Goal: Task Accomplishment & Management: Manage account settings

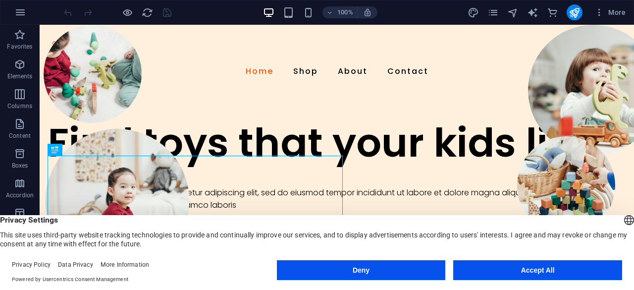
click at [464, 267] on button "Accept All" at bounding box center [537, 270] width 169 height 20
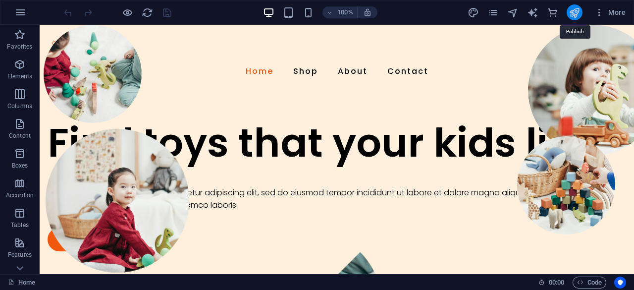
click at [575, 9] on icon "publish" at bounding box center [574, 12] width 11 height 11
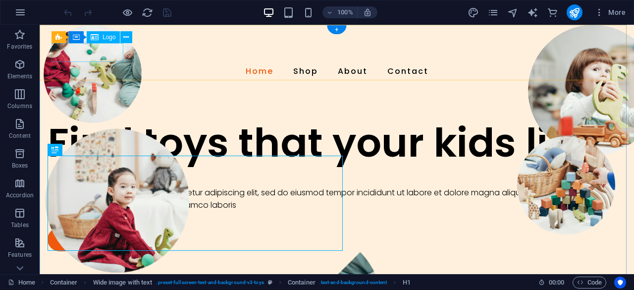
click at [87, 54] on div at bounding box center [337, 50] width 571 height 19
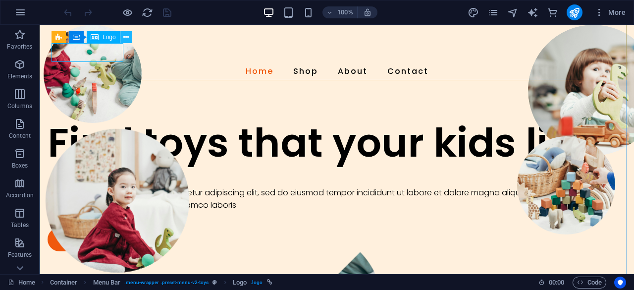
click at [128, 39] on icon at bounding box center [125, 37] width 5 height 10
click at [95, 50] on div at bounding box center [337, 50] width 571 height 19
select select "px"
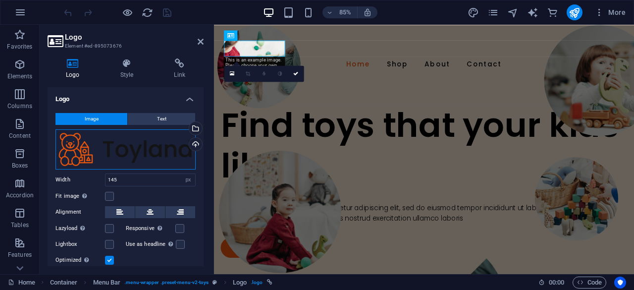
click at [111, 150] on div "Drag files here, click to choose files or select files from Files or our free s…" at bounding box center [125, 149] width 140 height 40
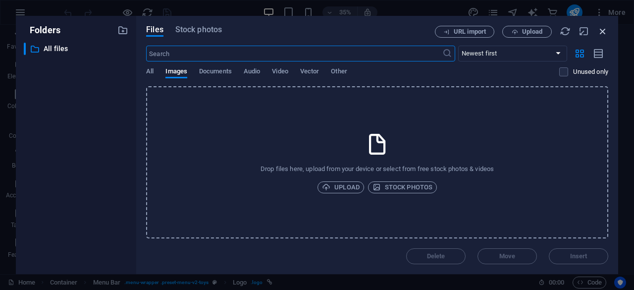
click at [606, 30] on icon "button" at bounding box center [603, 31] width 11 height 11
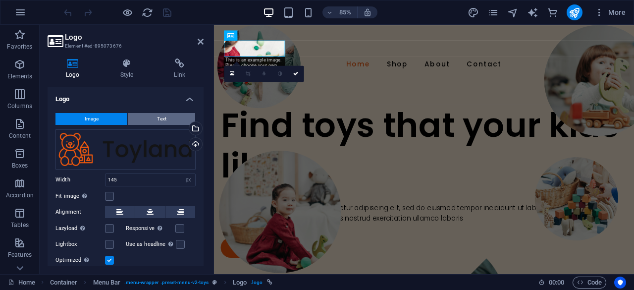
click at [159, 118] on span "Text" at bounding box center [161, 119] width 9 height 12
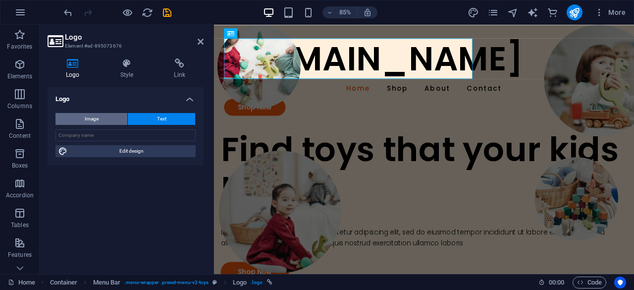
click at [111, 122] on button "Image" at bounding box center [91, 119] width 72 height 12
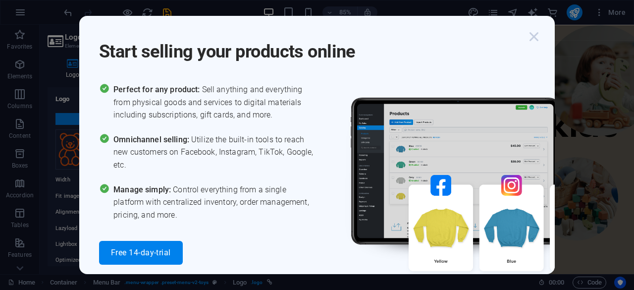
click at [538, 35] on icon "button" at bounding box center [534, 37] width 18 height 18
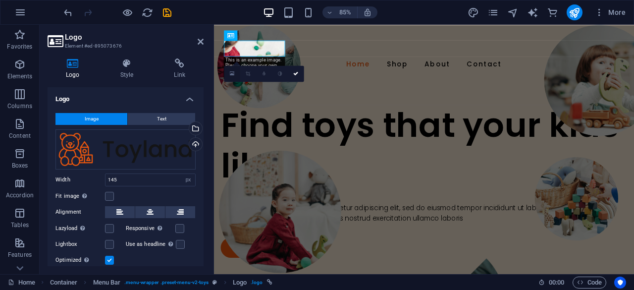
drag, startPoint x: 233, startPoint y: 71, endPoint x: 105, endPoint y: 187, distance: 173.0
click at [233, 71] on icon at bounding box center [232, 74] width 4 height 6
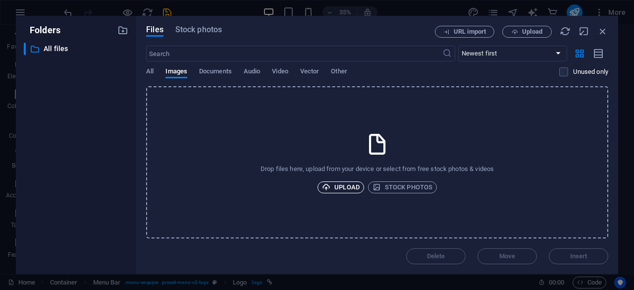
click at [342, 186] on span "Upload" at bounding box center [341, 187] width 38 height 12
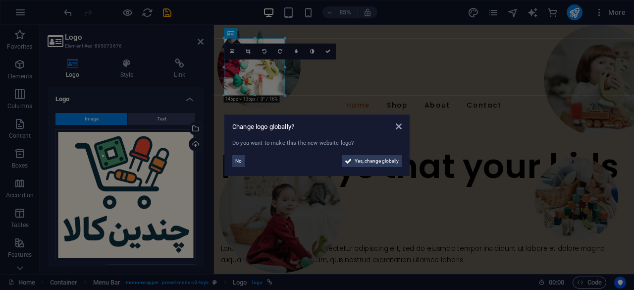
drag, startPoint x: 356, startPoint y: 159, endPoint x: 288, endPoint y: 164, distance: 67.6
click at [291, 164] on div "No Yes, change globally" at bounding box center [316, 161] width 169 height 12
drag, startPoint x: 353, startPoint y: 163, endPoint x: 341, endPoint y: 432, distance: 269.3
click at [353, 163] on button "Yes, change globally" at bounding box center [372, 161] width 60 height 12
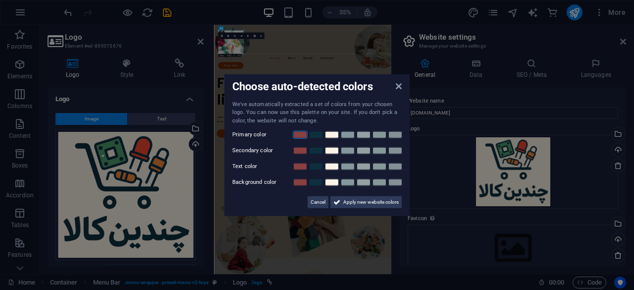
click at [299, 136] on link at bounding box center [300, 135] width 15 height 8
click at [341, 198] on button "Apply new website colors" at bounding box center [365, 202] width 71 height 12
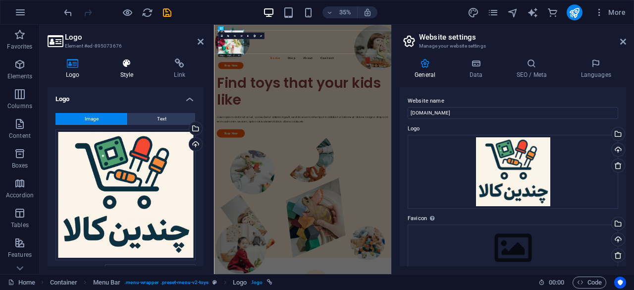
click at [130, 59] on icon at bounding box center [127, 63] width 50 height 10
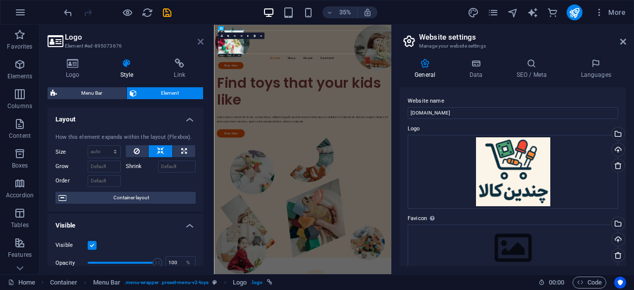
click at [200, 42] on icon at bounding box center [201, 42] width 6 height 8
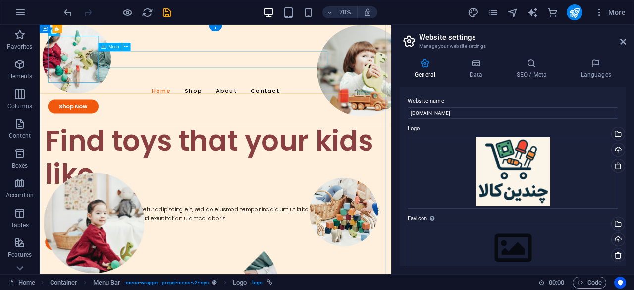
click at [217, 108] on nav "Home Shop About Contact" at bounding box center [291, 120] width 479 height 24
click at [621, 42] on icon at bounding box center [623, 42] width 6 height 8
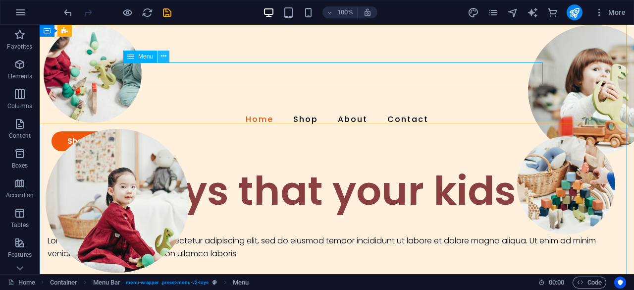
click at [162, 58] on icon at bounding box center [163, 56] width 5 height 10
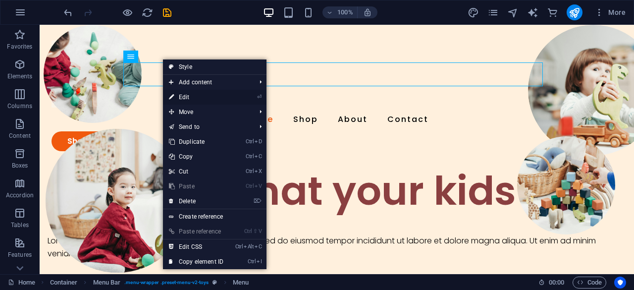
click at [189, 94] on link "⏎ Edit" at bounding box center [196, 97] width 66 height 15
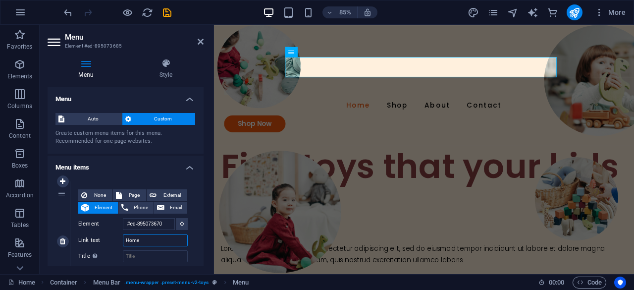
drag, startPoint x: 141, startPoint y: 237, endPoint x: 76, endPoint y: 239, distance: 64.9
click at [97, 237] on div "Link text Home" at bounding box center [132, 240] width 109 height 12
type input "ص"
select select
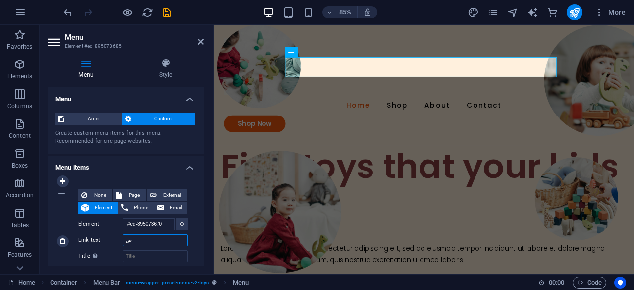
select select
type input "صفح"
select select
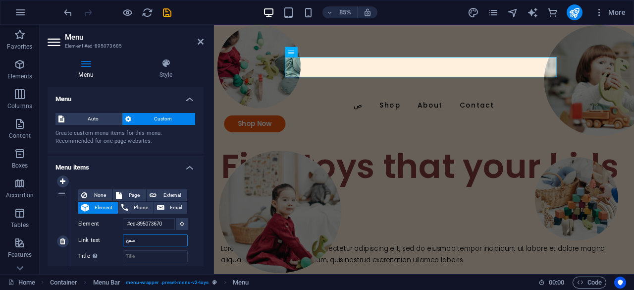
select select
type input "صفحه"
select select
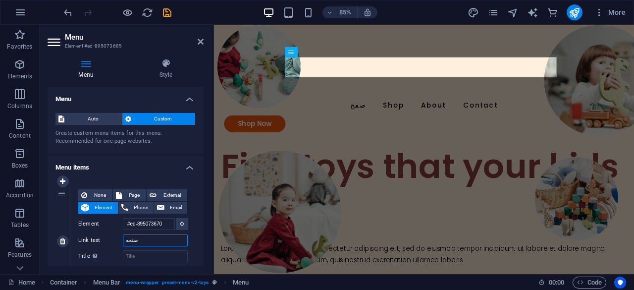
select select
type input "صفحه"
select select
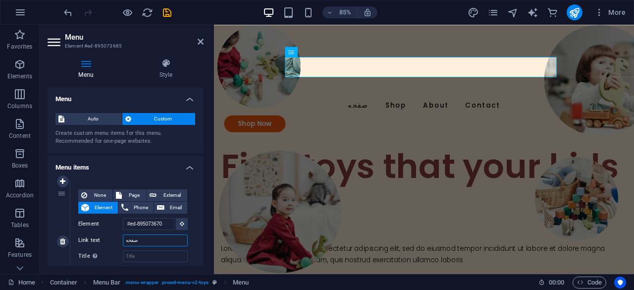
select select
type input "صفحه اص"
select select
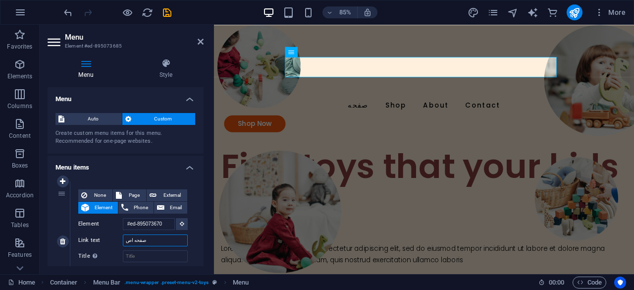
select select
type input "صفحه اصلی"
select select
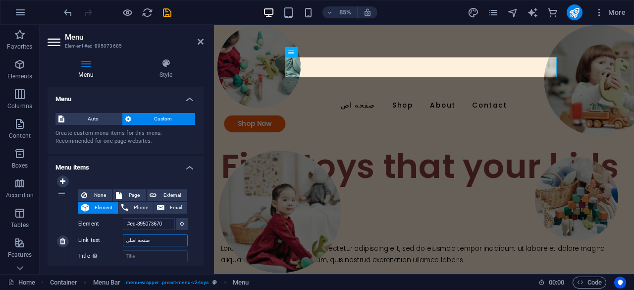
select select
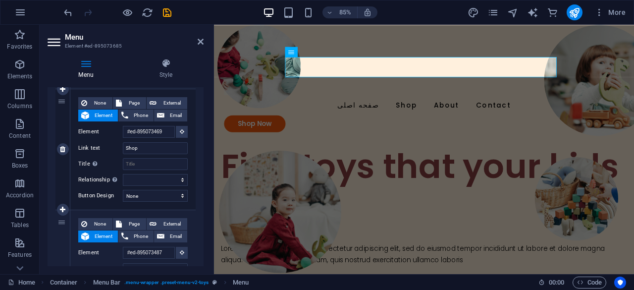
scroll to position [198, 0]
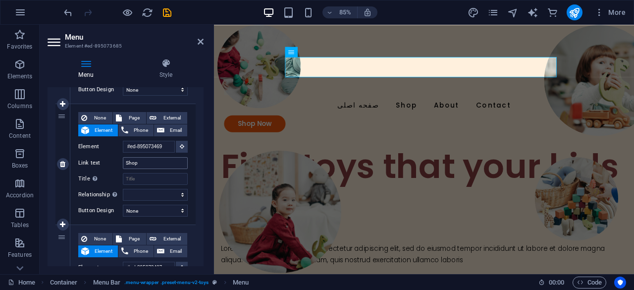
type input "صفحه اصلی"
drag, startPoint x: 153, startPoint y: 162, endPoint x: 79, endPoint y: 166, distance: 74.0
click at [97, 163] on div "Link text Shop" at bounding box center [132, 163] width 109 height 12
type input "فر"
select select
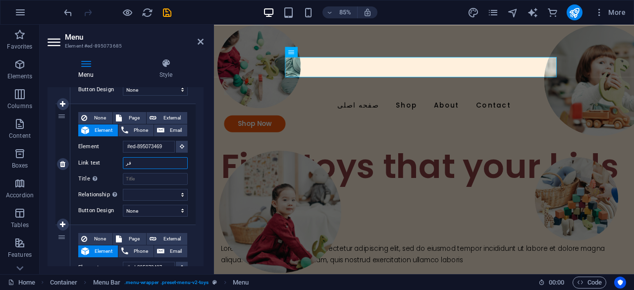
select select
type input "فروش"
select select
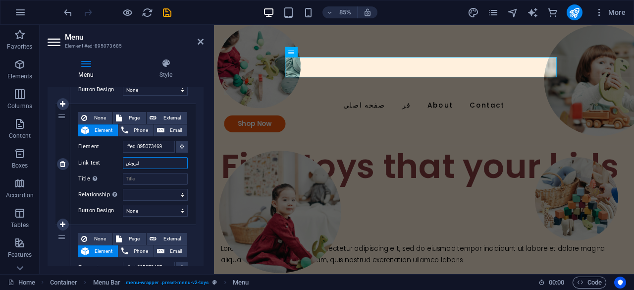
select select
type input "فروشگاه"
select select
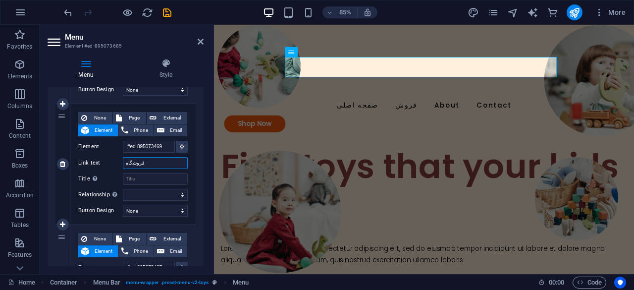
select select
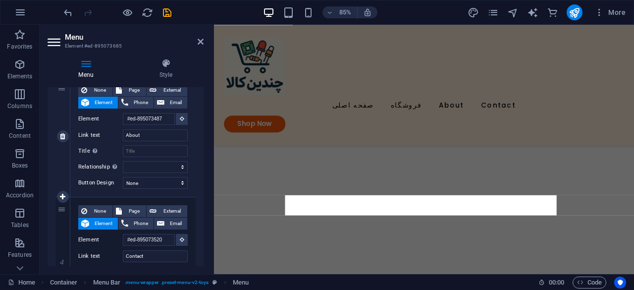
scroll to position [0, 0]
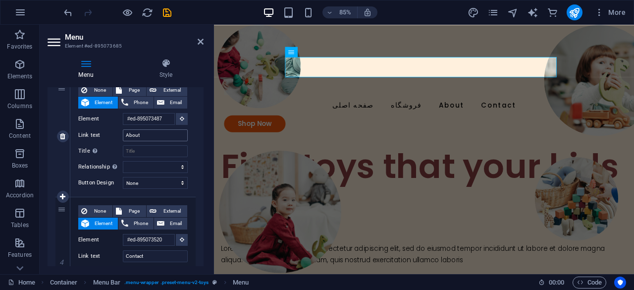
type input "فروشگاه"
drag, startPoint x: 147, startPoint y: 137, endPoint x: 93, endPoint y: 132, distance: 54.2
click at [93, 132] on div "Link text About" at bounding box center [132, 135] width 109 height 12
type input "درباره ما"
select select
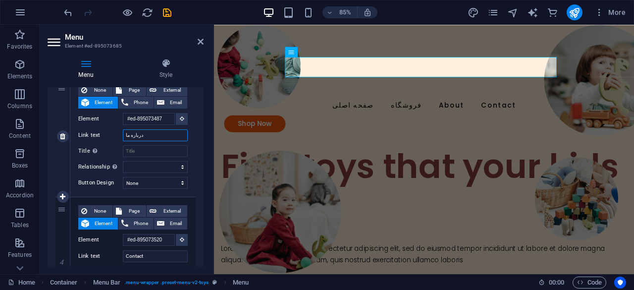
select select
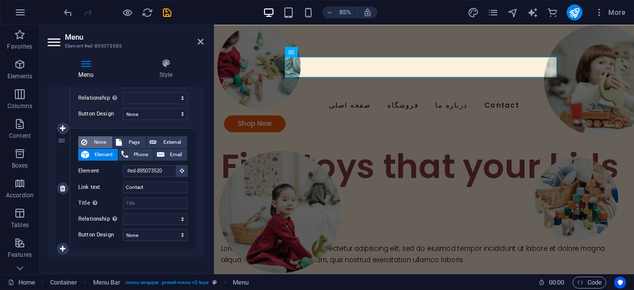
scroll to position [426, 0]
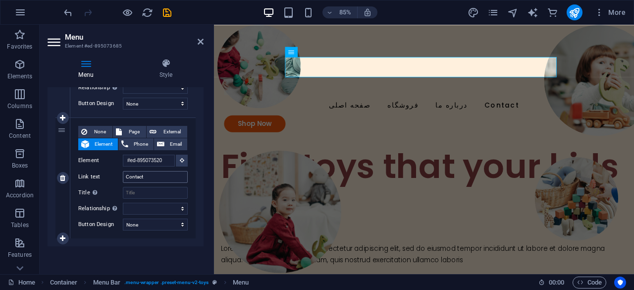
type input "درباره ما"
drag, startPoint x: 157, startPoint y: 180, endPoint x: 91, endPoint y: 176, distance: 65.5
click at [94, 176] on div "Link text Contact" at bounding box center [132, 177] width 109 height 12
type input "ارتباط با ما"
select select
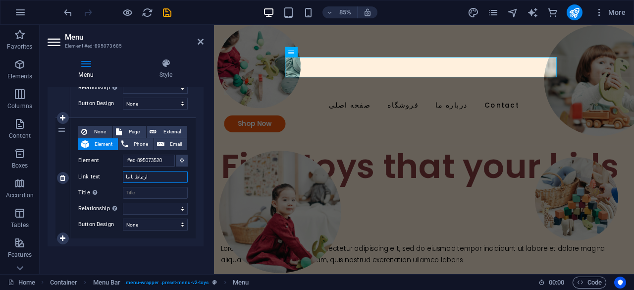
select select
type input "ارتباط با ما"
drag, startPoint x: 533, startPoint y: 99, endPoint x: 661, endPoint y: 87, distance: 128.9
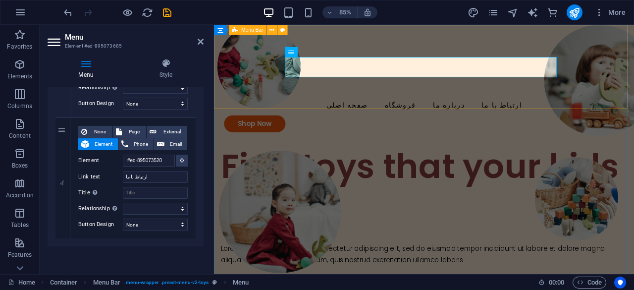
click at [634, 87] on div "صفحه اصلی فروشگاه درباره ما ارتباط با ما Shop Now" at bounding box center [461, 96] width 494 height 142
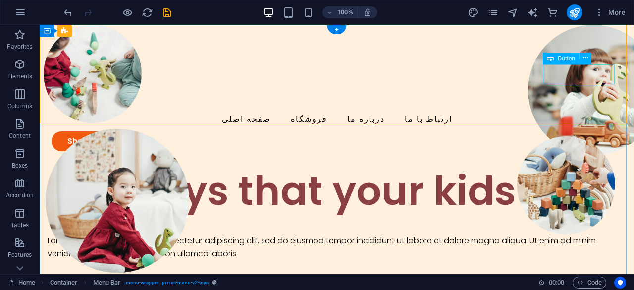
click at [591, 131] on div "Shop Now" at bounding box center [337, 141] width 571 height 20
click at [583, 57] on icon at bounding box center [585, 58] width 5 height 10
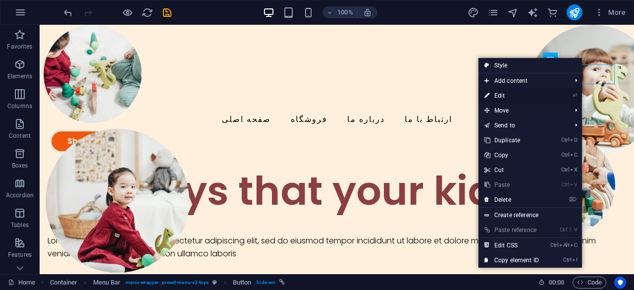
click at [499, 93] on link "⏎ Edit" at bounding box center [512, 95] width 66 height 15
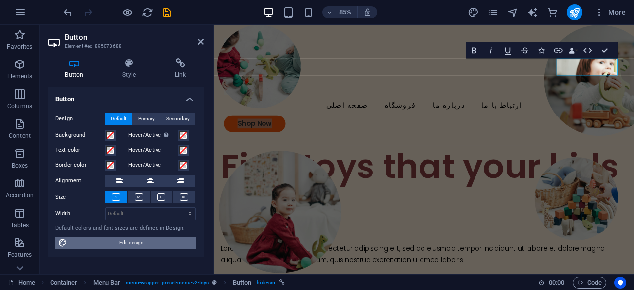
click at [113, 240] on span "Edit design" at bounding box center [131, 243] width 122 height 12
select select "px"
select select "300"
select select "px"
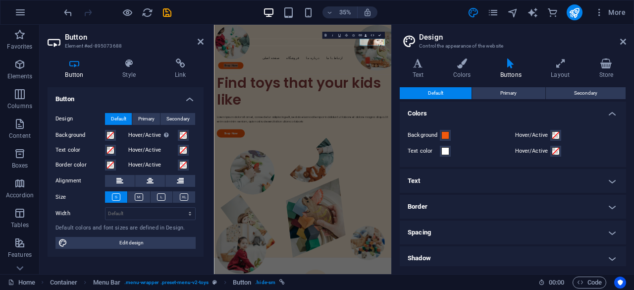
scroll to position [0, 0]
click at [623, 39] on icon at bounding box center [623, 42] width 6 height 8
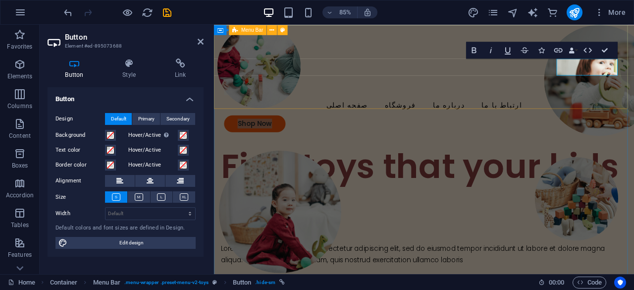
click at [599, 103] on div "صفحه اصلی فروشگاه درباره ما ارتباط با ما Shop Now" at bounding box center [461, 96] width 494 height 142
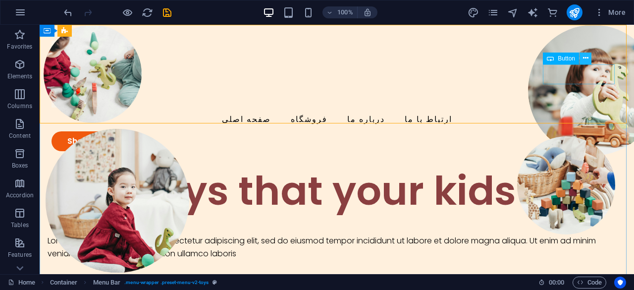
click at [586, 58] on icon at bounding box center [585, 58] width 5 height 10
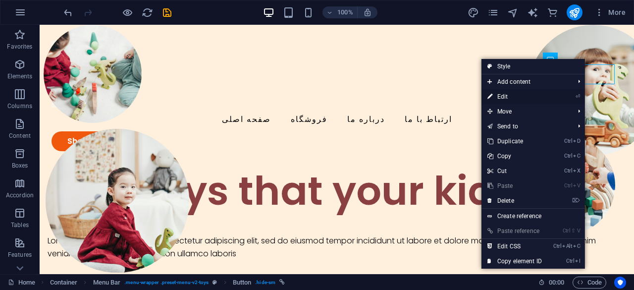
click at [512, 96] on link "⏎ Edit" at bounding box center [515, 96] width 66 height 15
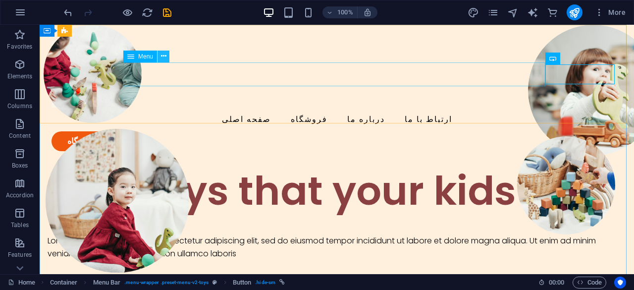
click at [163, 55] on icon at bounding box center [163, 56] width 5 height 10
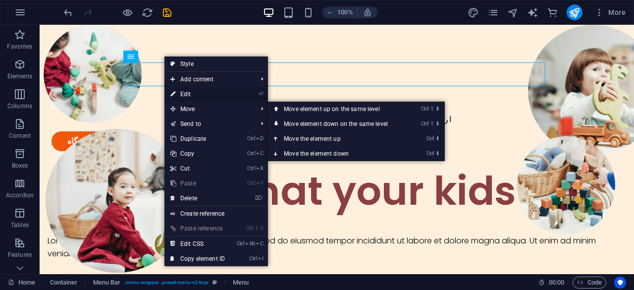
click at [188, 94] on link "⏎ Edit" at bounding box center [197, 94] width 66 height 15
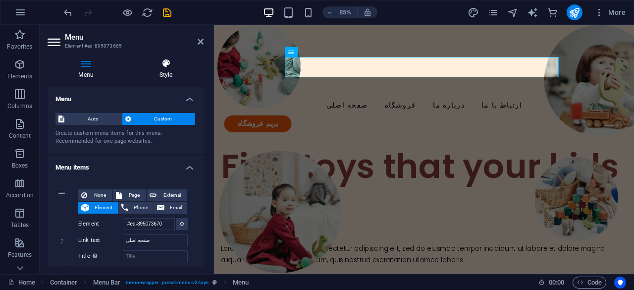
click at [165, 66] on icon at bounding box center [165, 63] width 75 height 10
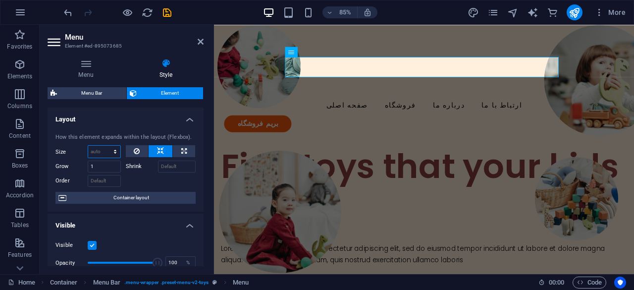
click at [117, 153] on select "Default auto px % 1/1 1/2 1/3 1/4 1/5 1/6 1/7 1/8 1/9 1/10" at bounding box center [104, 152] width 32 height 12
select select "1/1"
click at [105, 146] on select "Default auto px % 1/1 1/2 1/3 1/4 1/5 1/6 1/7 1/8 1/9 1/10" at bounding box center [104, 152] width 32 height 12
type input "100"
select select "%"
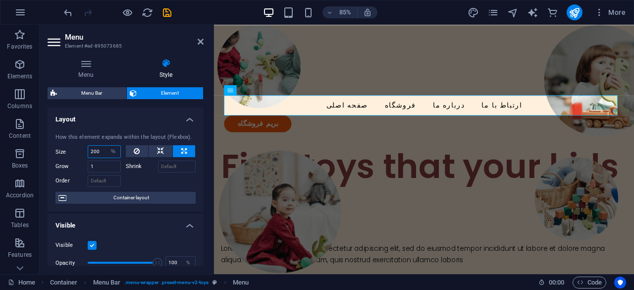
type input "200"
click at [113, 153] on select "Default auto px % 1/1 1/2 1/3 1/4 1/5 1/6 1/7 1/8 1/9 1/10" at bounding box center [114, 152] width 14 height 12
select select "auto"
click at [107, 146] on select "Default auto px % 1/1 1/2 1/3 1/4 1/5 1/6 1/7 1/8 1/9 1/10" at bounding box center [114, 152] width 14 height 12
select select "DISABLED_OPTION_VALUE"
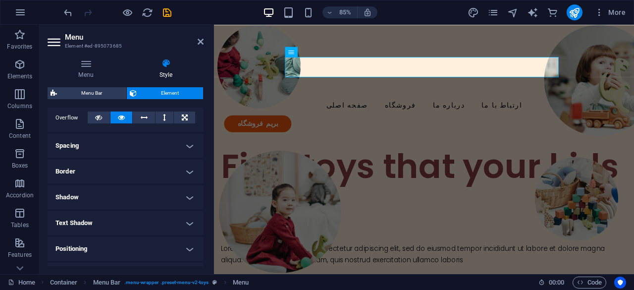
scroll to position [260, 0]
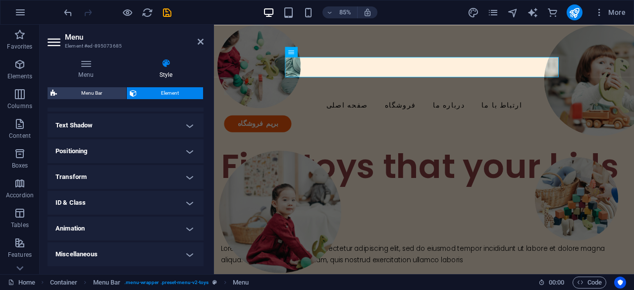
click at [125, 128] on h4 "Text Shadow" at bounding box center [126, 125] width 156 height 24
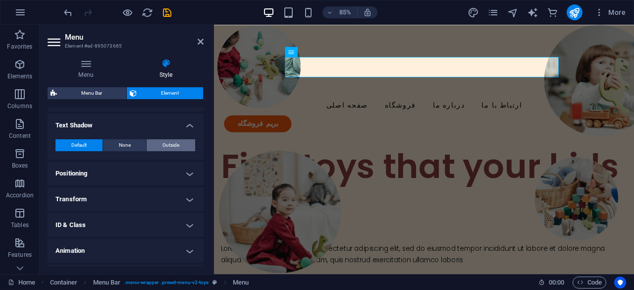
click at [163, 144] on span "Outside" at bounding box center [171, 145] width 17 height 12
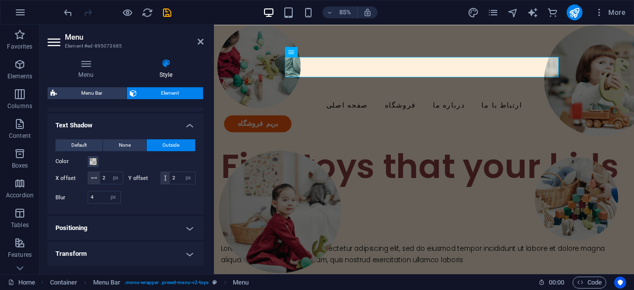
type input "2"
type input "4"
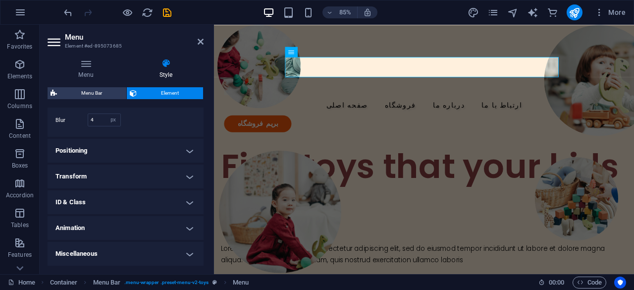
scroll to position [350, 0]
click at [124, 153] on h4 "Positioning" at bounding box center [126, 151] width 156 height 24
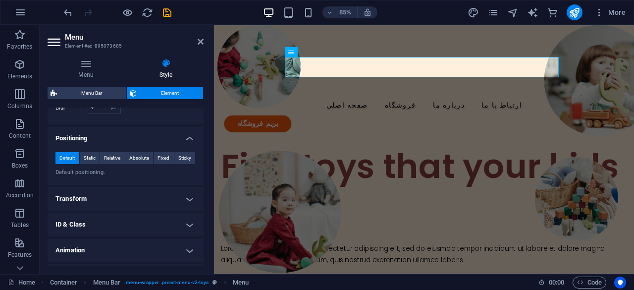
click at [118, 205] on h4 "Transform" at bounding box center [126, 199] width 156 height 24
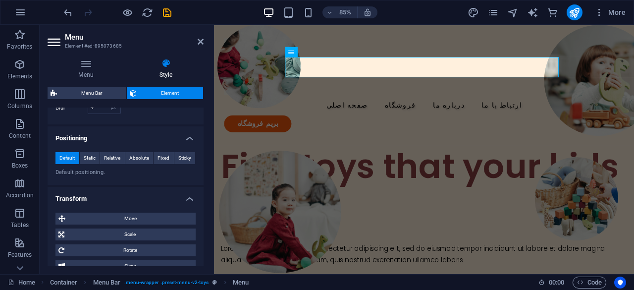
scroll to position [454, 0]
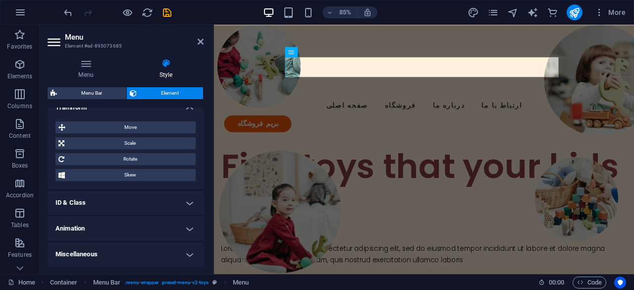
click at [118, 203] on h4 "ID & Class" at bounding box center [126, 203] width 156 height 24
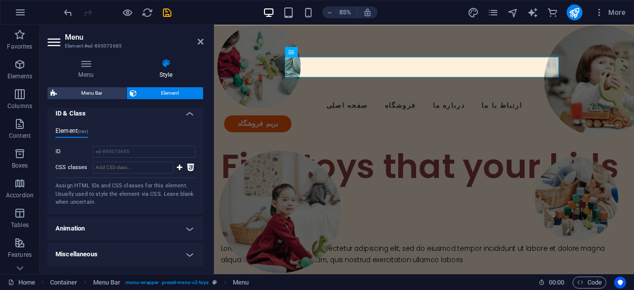
scroll to position [543, 0]
click at [111, 223] on h4 "Animation" at bounding box center [126, 229] width 156 height 24
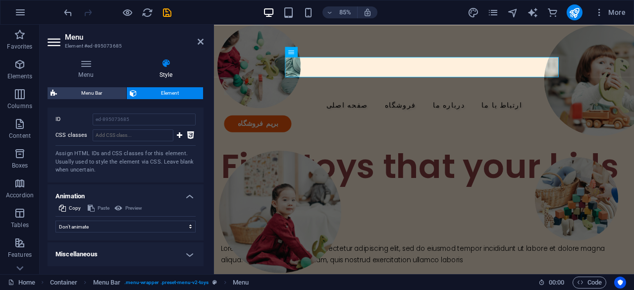
click at [107, 254] on h4 "Miscellaneous" at bounding box center [126, 254] width 156 height 24
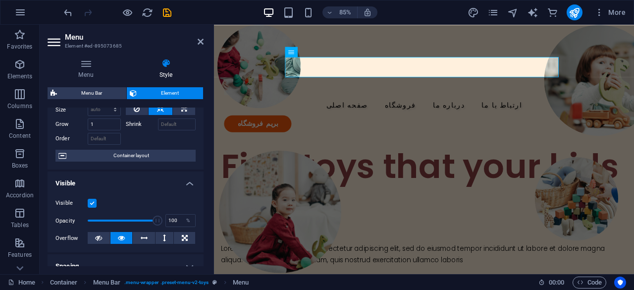
scroll to position [0, 0]
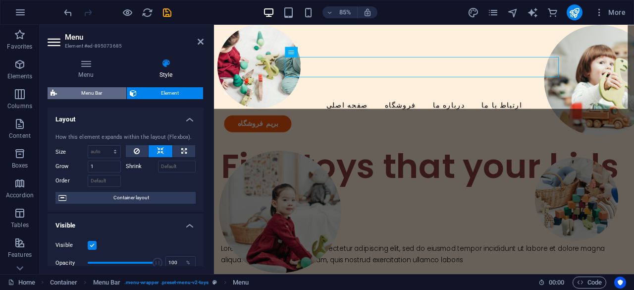
click at [111, 97] on span "Menu Bar" at bounding box center [91, 93] width 63 height 12
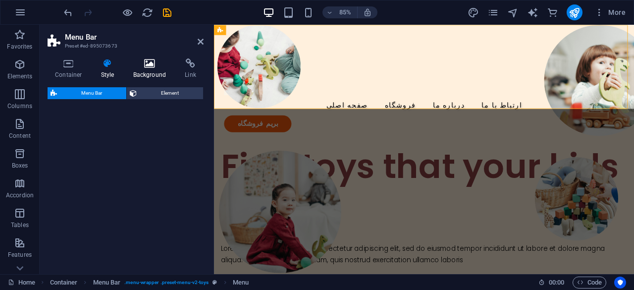
select select "rem"
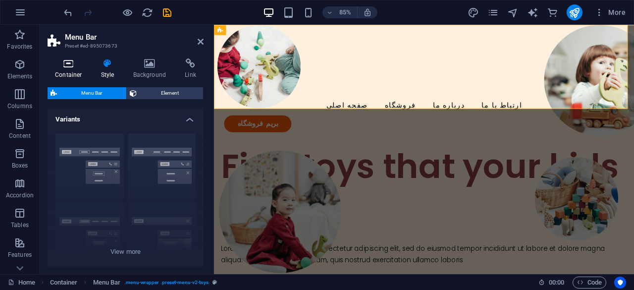
click at [63, 65] on icon at bounding box center [69, 63] width 42 height 10
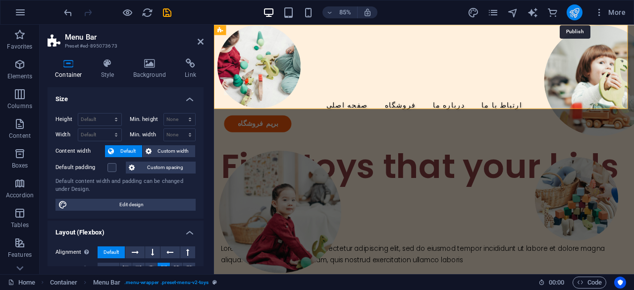
click at [575, 13] on icon "publish" at bounding box center [574, 12] width 11 height 11
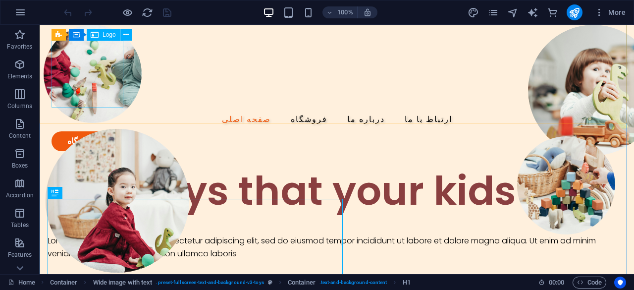
click at [106, 35] on span "Logo" at bounding box center [109, 35] width 13 height 6
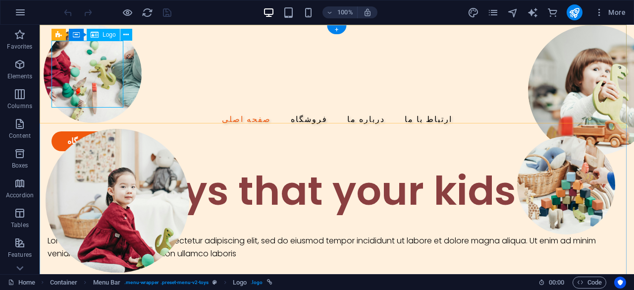
click at [105, 51] on div at bounding box center [337, 74] width 571 height 67
click at [125, 35] on icon at bounding box center [125, 35] width 5 height 10
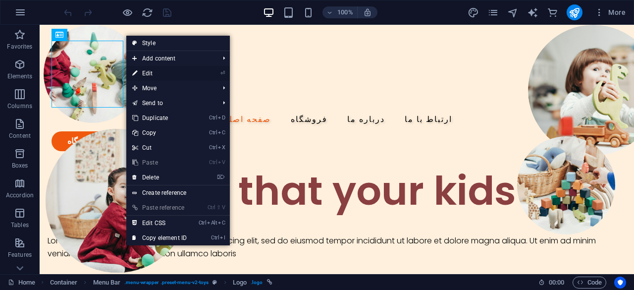
drag, startPoint x: 143, startPoint y: 73, endPoint x: 4, endPoint y: 143, distance: 154.9
click at [143, 73] on link "⏎ Edit" at bounding box center [159, 73] width 66 height 15
select select "px"
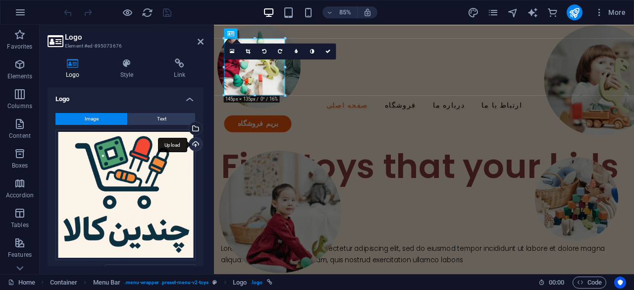
click at [193, 143] on div "Upload" at bounding box center [194, 145] width 15 height 15
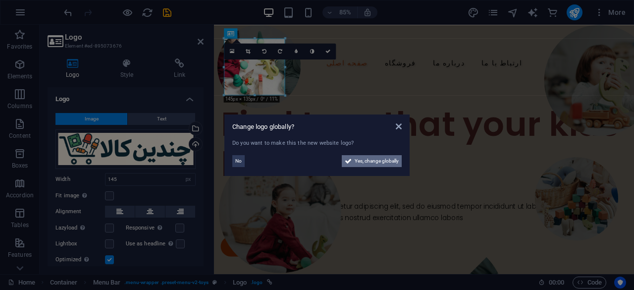
click at [367, 161] on span "Yes, change globally" at bounding box center [377, 161] width 44 height 12
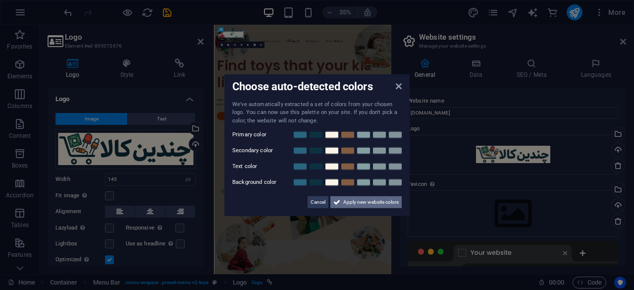
drag, startPoint x: 351, startPoint y: 204, endPoint x: 397, endPoint y: 531, distance: 329.8
click at [351, 204] on span "Apply new website colors" at bounding box center [370, 202] width 55 height 12
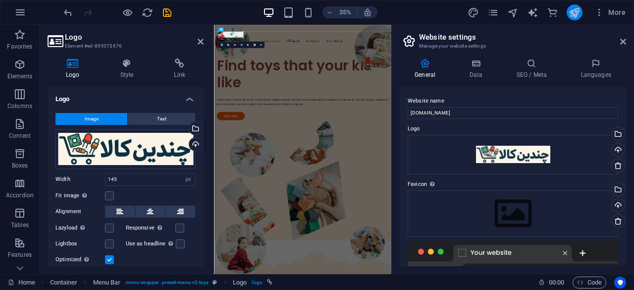
click at [576, 9] on icon "publish" at bounding box center [574, 12] width 11 height 11
